Goal: Task Accomplishment & Management: Manage account settings

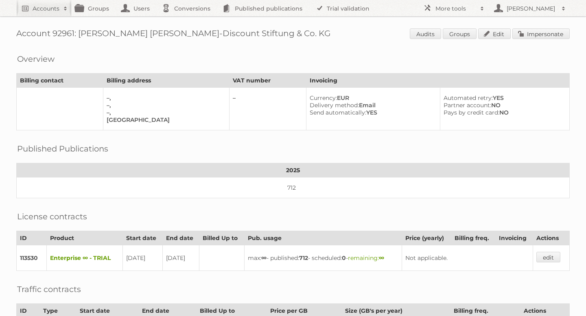
click at [542, 39] on span "Audits Groups Edit Impersonate" at bounding box center [489, 34] width 160 height 12
click at [532, 31] on link "Impersonate" at bounding box center [540, 33] width 57 height 11
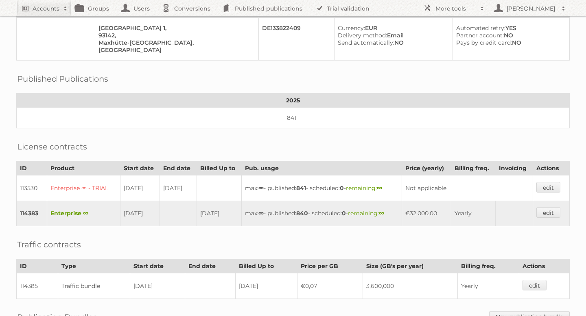
scroll to position [73, 0]
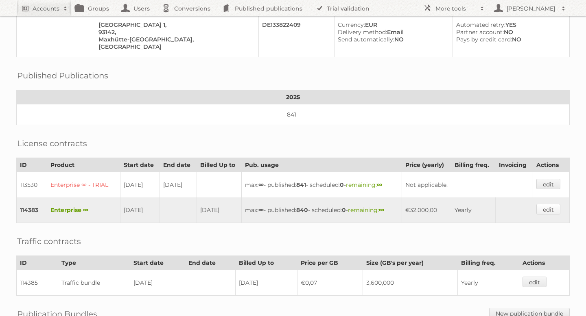
click at [551, 207] on link "edit" at bounding box center [548, 209] width 24 height 11
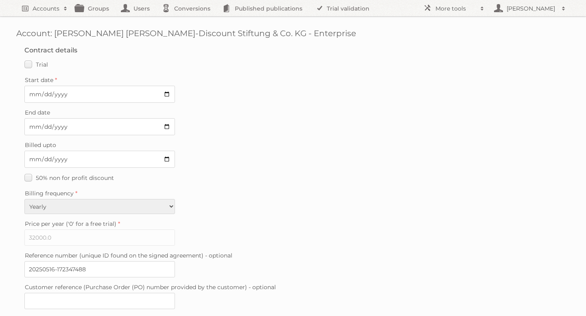
scroll to position [203, 0]
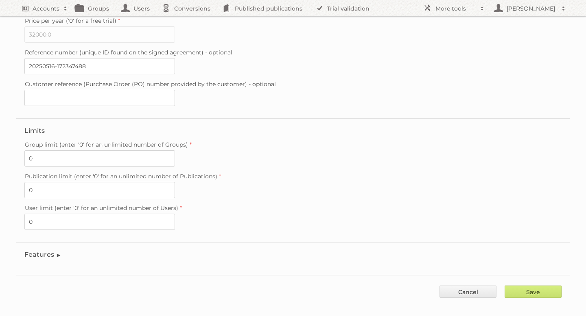
click at [47, 251] on legend "Features" at bounding box center [42, 255] width 37 height 8
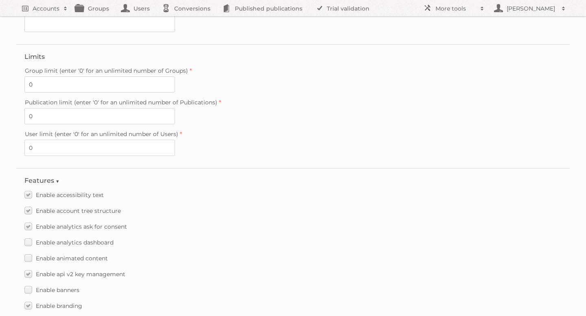
scroll to position [655, 0]
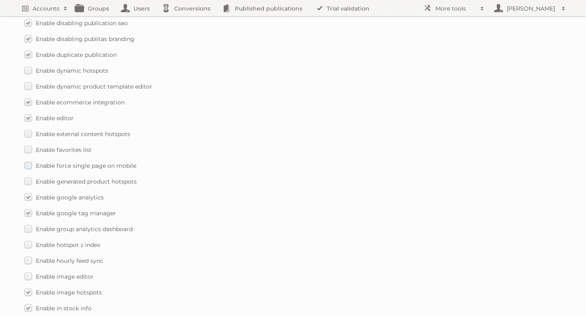
click at [27, 162] on label "Enable force single page on mobile" at bounding box center [80, 166] width 112 height 12
click at [0, 0] on input "Enable force single page on mobile" at bounding box center [0, 0] width 0 height 0
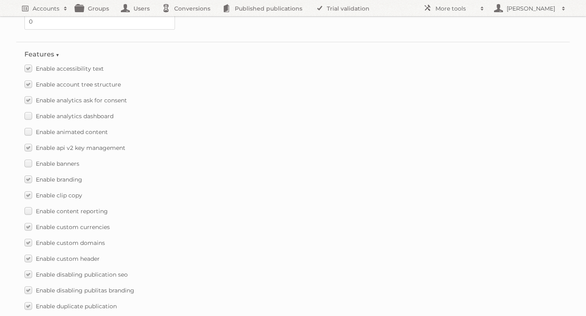
scroll to position [415, 0]
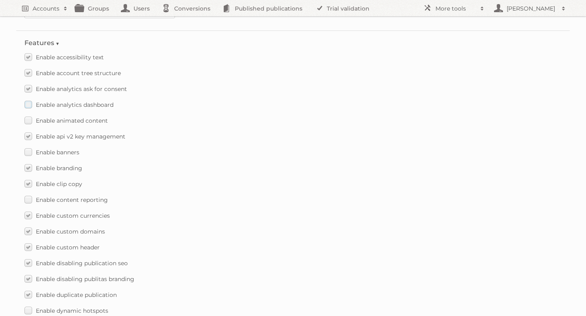
click at [29, 99] on label "Enable analytics dashboard" at bounding box center [68, 105] width 89 height 12
click at [0, 0] on input "Enable analytics dashboard" at bounding box center [0, 0] width 0 height 0
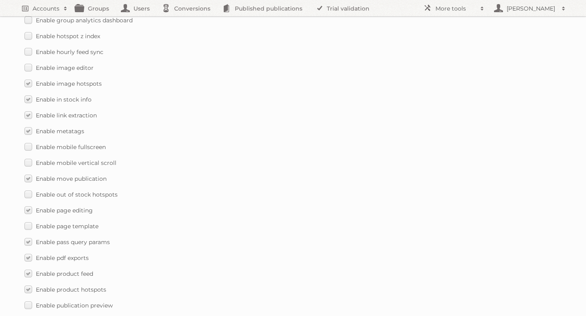
scroll to position [1171, 0]
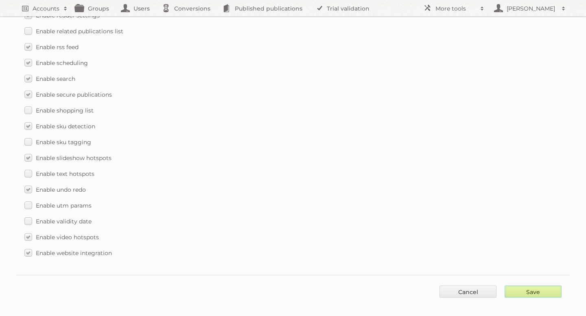
click at [531, 286] on input "Save" at bounding box center [532, 292] width 57 height 12
type input "..."
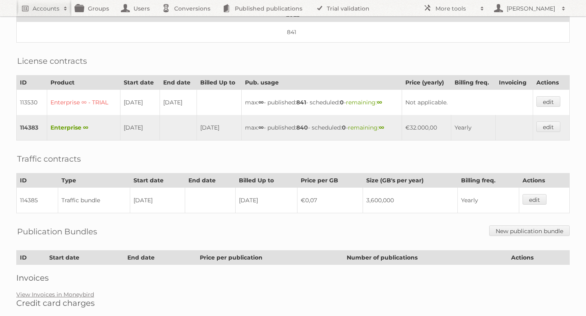
scroll to position [182, 0]
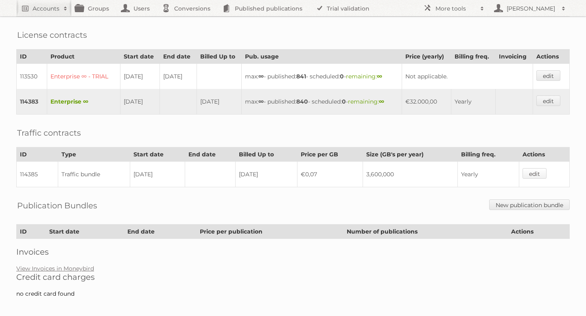
click at [535, 171] on link "edit" at bounding box center [534, 173] width 24 height 11
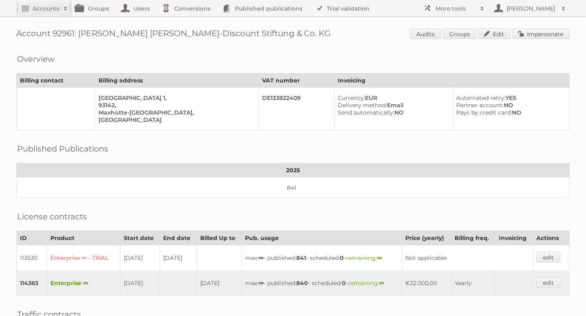
scroll to position [175, 0]
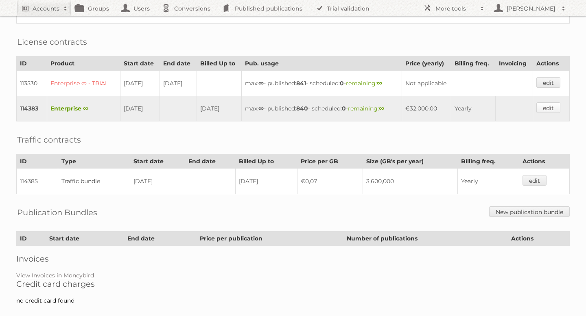
click at [543, 105] on link "edit" at bounding box center [548, 107] width 24 height 11
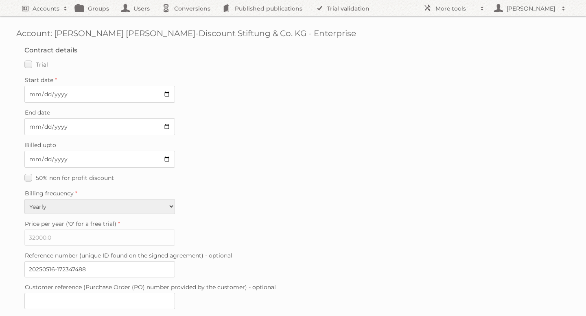
scroll to position [203, 0]
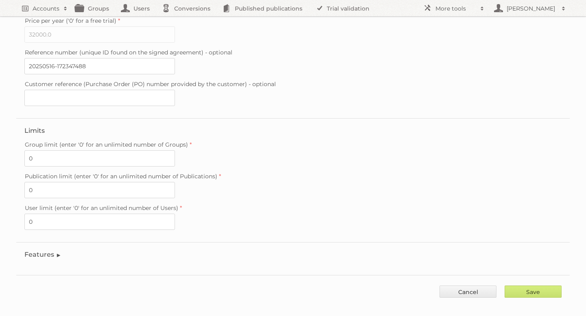
click at [43, 251] on legend "Features" at bounding box center [42, 255] width 37 height 8
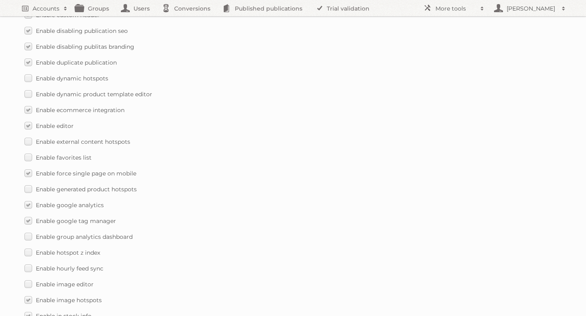
scroll to position [651, 0]
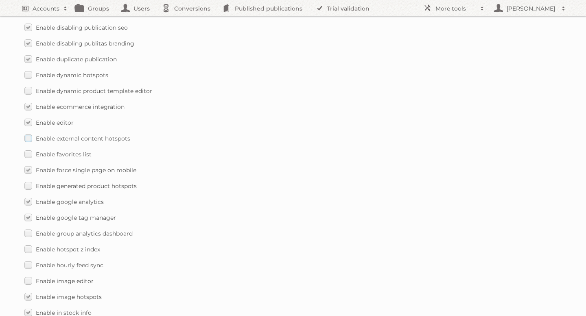
click at [27, 133] on label "Enable external content hotspots" at bounding box center [77, 139] width 106 height 12
click at [0, 0] on input "Enable external content hotspots" at bounding box center [0, 0] width 0 height 0
click at [28, 148] on label "Enable favorites list" at bounding box center [57, 154] width 67 height 12
click at [0, 0] on input "Enable favorites list" at bounding box center [0, 0] width 0 height 0
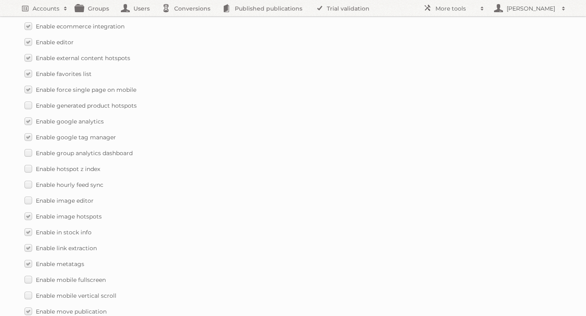
scroll to position [734, 0]
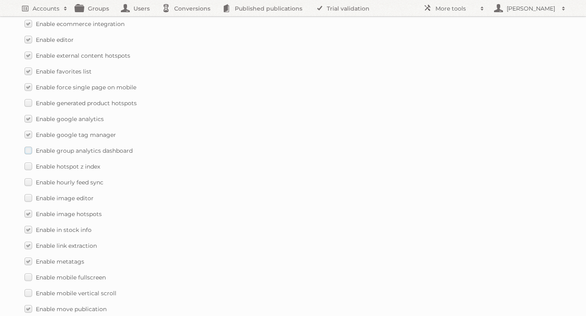
click at [26, 145] on label "Enable group analytics dashboard" at bounding box center [78, 151] width 108 height 12
click at [0, 0] on input "Enable group analytics dashboard" at bounding box center [0, 0] width 0 height 0
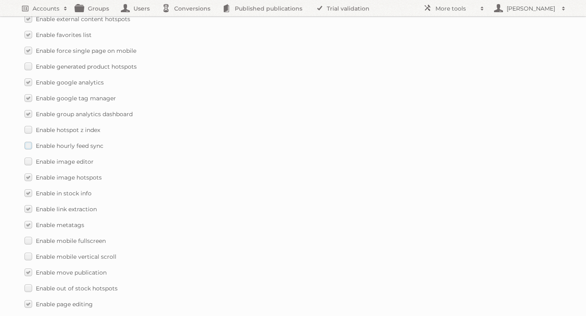
click at [29, 140] on label "Enable hourly feed sync" at bounding box center [63, 146] width 79 height 12
click at [0, 0] on input "Enable hourly feed sync" at bounding box center [0, 0] width 0 height 0
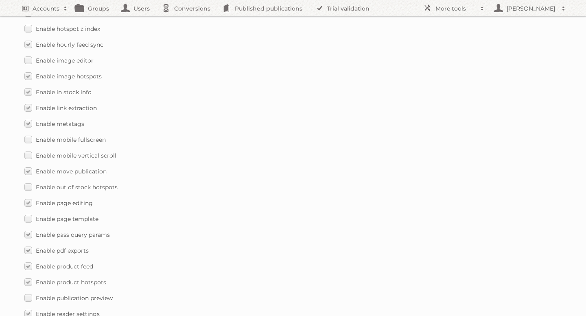
scroll to position [875, 0]
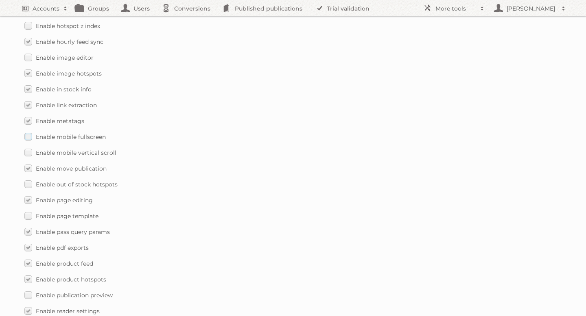
click at [29, 131] on label "Enable mobile fullscreen" at bounding box center [64, 137] width 81 height 12
click at [0, 0] on input "Enable mobile fullscreen" at bounding box center [0, 0] width 0 height 0
click at [30, 147] on label "Enable mobile vertical scroll" at bounding box center [70, 153] width 92 height 12
click at [0, 0] on input "Enable mobile vertical scroll" at bounding box center [0, 0] width 0 height 0
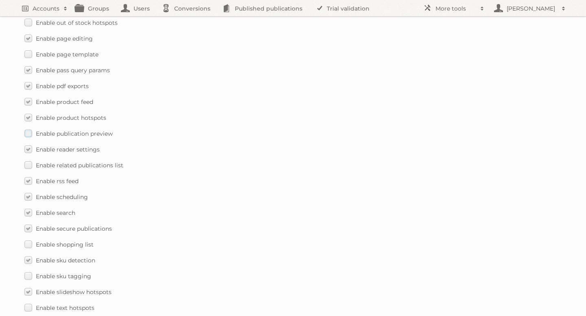
click at [29, 128] on label "Enable publication preview" at bounding box center [68, 134] width 88 height 12
click at [0, 0] on input "Enable publication preview" at bounding box center [0, 0] width 0 height 0
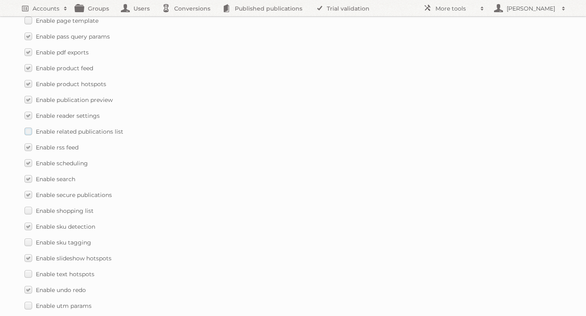
click at [28, 126] on label "Enable related publications list" at bounding box center [73, 132] width 99 height 12
click at [0, 0] on input "Enable related publications list" at bounding box center [0, 0] width 0 height 0
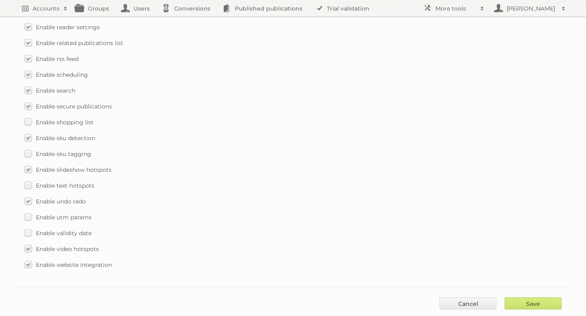
scroll to position [1161, 0]
click at [26, 178] on label "Enable text hotspots" at bounding box center [59, 184] width 70 height 12
click at [0, 0] on input "Enable text hotspots" at bounding box center [0, 0] width 0 height 0
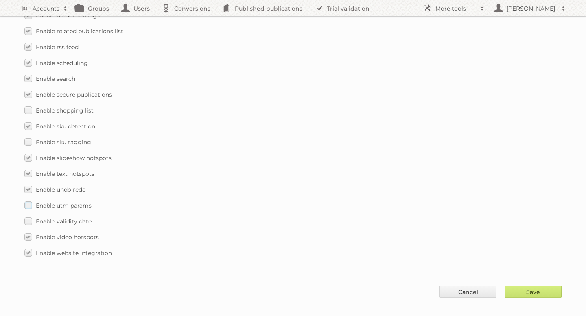
click at [28, 200] on label "Enable utm params" at bounding box center [57, 206] width 67 height 12
click at [0, 0] on input "Enable utm params" at bounding box center [0, 0] width 0 height 0
click at [29, 216] on label "Enable validity date" at bounding box center [57, 222] width 67 height 12
click at [0, 0] on input "Enable validity date" at bounding box center [0, 0] width 0 height 0
click at [540, 286] on input "Save" at bounding box center [532, 292] width 57 height 12
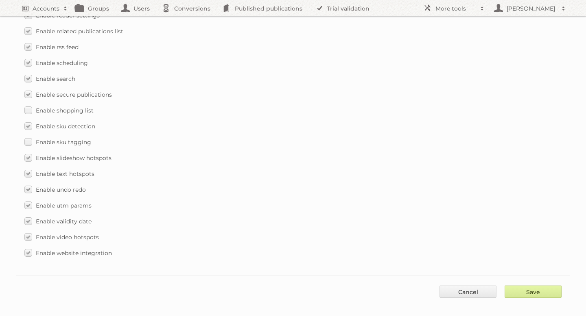
type input "..."
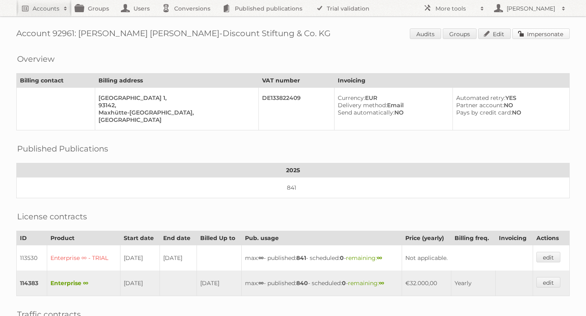
click at [543, 31] on link "Impersonate" at bounding box center [540, 33] width 57 height 11
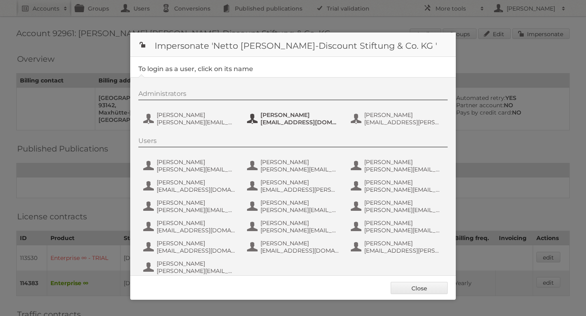
click at [297, 119] on span "[EMAIL_ADDRESS][DOMAIN_NAME]" at bounding box center [299, 122] width 79 height 7
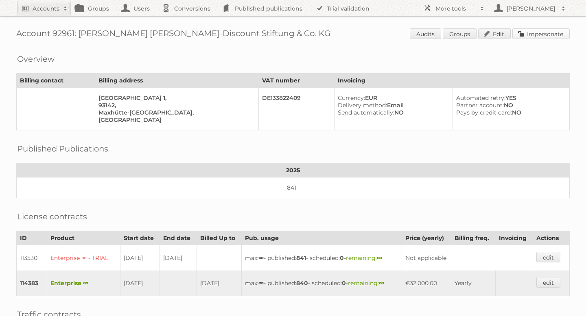
click at [549, 30] on link "Impersonate" at bounding box center [540, 33] width 57 height 11
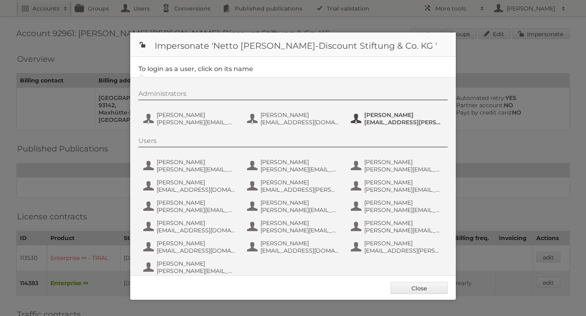
click at [368, 118] on span "[PERSON_NAME]" at bounding box center [403, 114] width 79 height 7
